Goal: Information Seeking & Learning: Learn about a topic

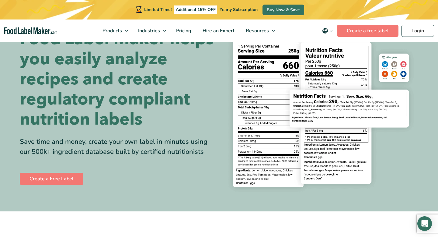
scroll to position [38, 0]
click at [186, 31] on span "Pricing" at bounding box center [183, 30] width 18 height 7
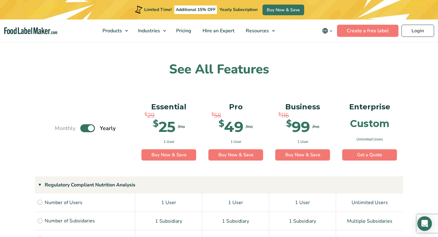
scroll to position [374, 0]
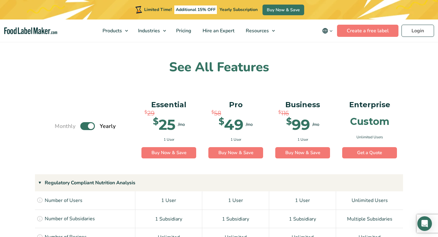
click at [92, 124] on label "Toggle" at bounding box center [87, 126] width 15 height 8
click at [60, 124] on input "Toggle" at bounding box center [58, 126] width 4 height 4
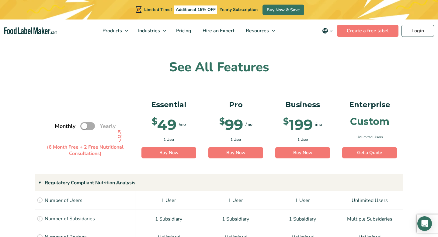
click at [92, 124] on label "Toggle" at bounding box center [87, 126] width 15 height 8
click at [60, 124] on input "Toggle" at bounding box center [58, 126] width 4 height 4
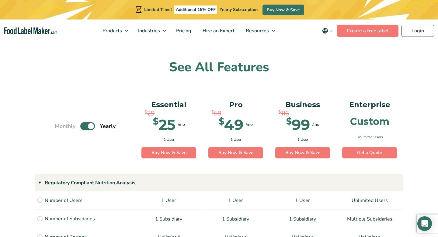
click at [92, 124] on label "Toggle" at bounding box center [87, 126] width 15 height 8
click at [60, 124] on input "Toggle" at bounding box center [58, 126] width 4 height 4
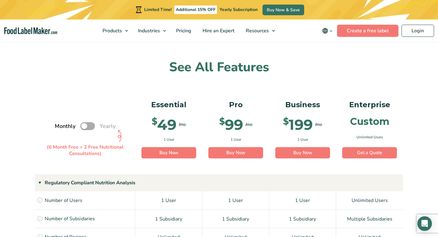
click at [92, 124] on label "Toggle" at bounding box center [87, 126] width 15 height 8
click at [60, 124] on input "Toggle" at bounding box center [58, 126] width 4 height 4
checkbox input "true"
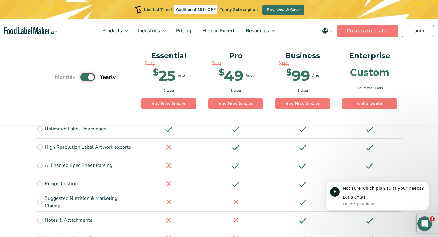
scroll to position [1044, 0]
